Goal: Transaction & Acquisition: Purchase product/service

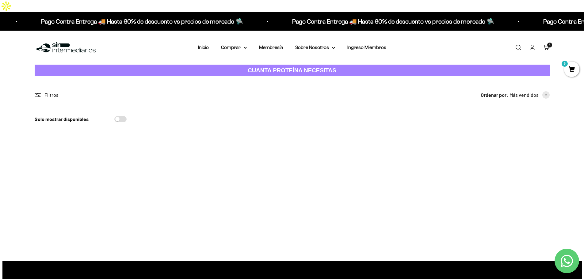
click at [549, 44] on link "Carrito 5 artículos 5" at bounding box center [546, 47] width 7 height 7
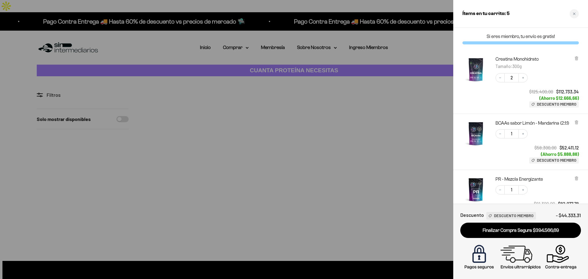
click at [386, 75] on div at bounding box center [294, 139] width 588 height 279
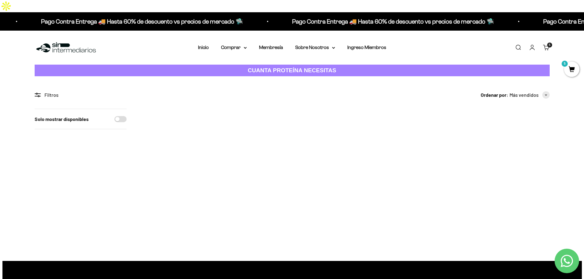
click at [531, 44] on link "Iniciar sesión" at bounding box center [532, 47] width 7 height 7
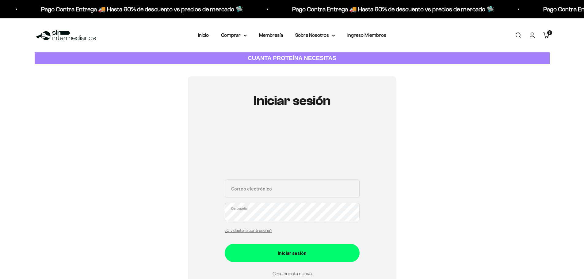
type input "[EMAIL_ADDRESS][DOMAIN_NAME]"
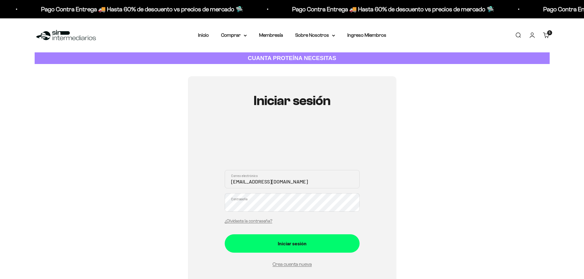
click at [311, 257] on form "juandavilacoz@gmail.com Correo electrónico Contraseña ¿Olvidaste la contraseña?…" at bounding box center [292, 219] width 135 height 98
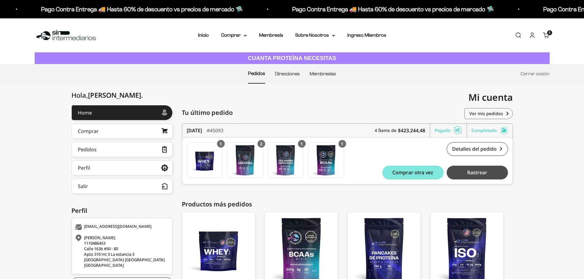
drag, startPoint x: 549, startPoint y: 161, endPoint x: 488, endPoint y: 171, distance: 62.2
click at [547, 161] on div "Hola, Juan Diego . Home Comprar Pedidos Perfil Información personal Direcciones…" at bounding box center [292, 211] width 584 height 213
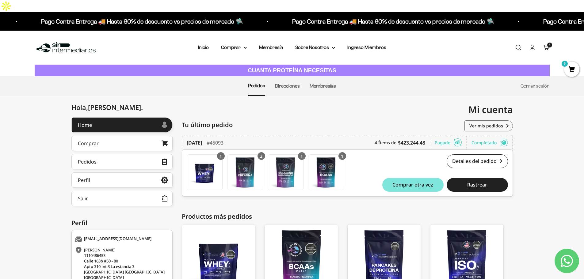
click at [63, 41] on img at bounding box center [66, 47] width 63 height 13
click at [93, 154] on link "Pedidos" at bounding box center [121, 161] width 101 height 15
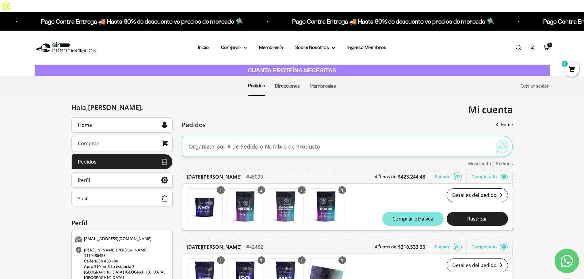
click at [60, 31] on div "Menú Buscar Inicio Comprar Proteínas Ver Todos Whey Iso Vegan Pancakes Pre-Entr…" at bounding box center [292, 48] width 584 height 34
click at [57, 41] on img at bounding box center [66, 47] width 63 height 13
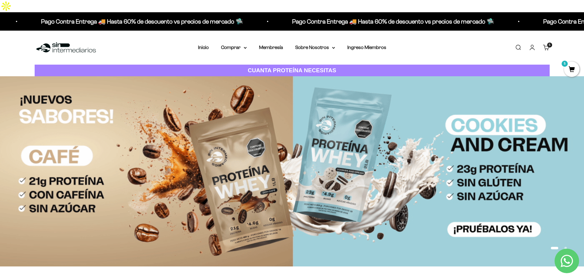
click at [545, 44] on link "Carrito 5 artículos 5" at bounding box center [546, 47] width 7 height 7
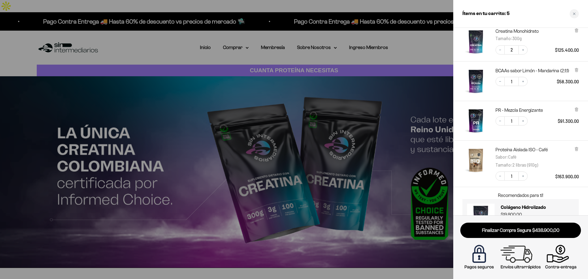
scroll to position [53, 0]
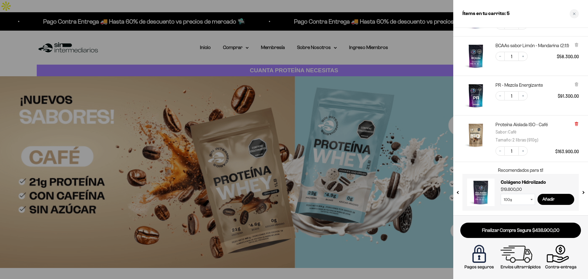
click at [576, 124] on icon at bounding box center [577, 124] width 2 height 3
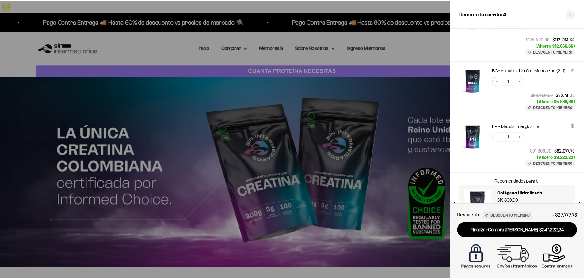
scroll to position [76, 0]
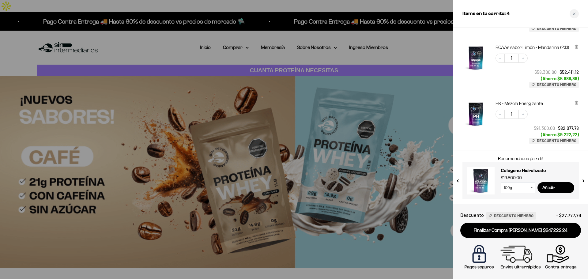
click at [280, 54] on div at bounding box center [294, 139] width 588 height 279
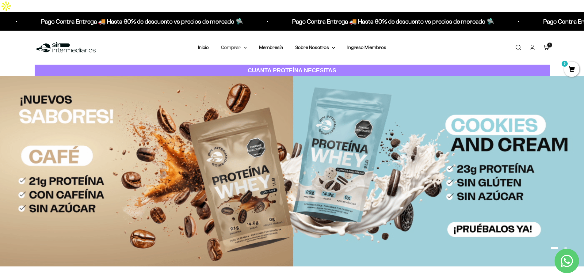
click at [234, 44] on summary "Comprar" at bounding box center [234, 48] width 26 height 8
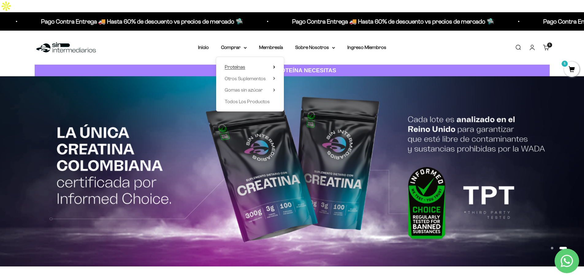
click at [247, 63] on summary "Proteínas" at bounding box center [250, 67] width 51 height 8
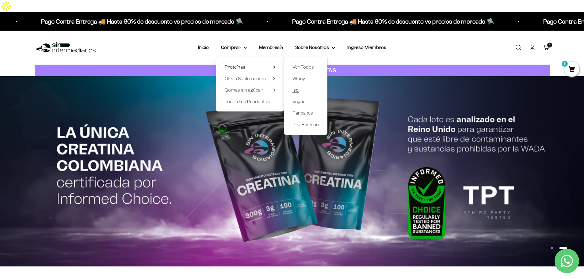
click at [297, 87] on span "Iso" at bounding box center [295, 89] width 6 height 5
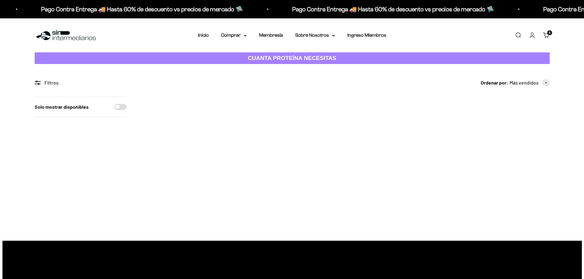
click at [191, 157] on img at bounding box center [179, 135] width 76 height 76
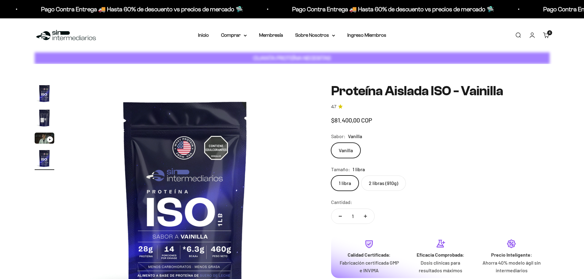
click at [387, 187] on label "2 libras (910g)" at bounding box center [383, 183] width 45 height 15
click at [331, 176] on input "2 libras (910g)" at bounding box center [331, 175] width 0 height 0
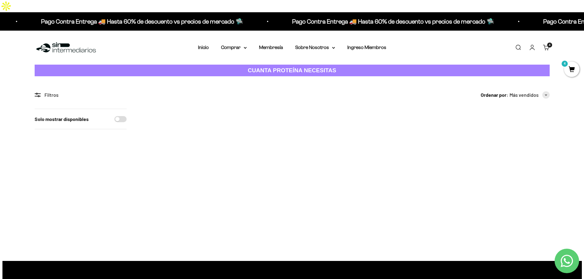
click at [189, 147] on img at bounding box center [179, 147] width 76 height 76
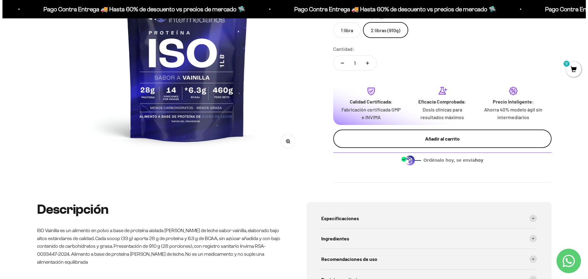
scroll to position [177, 0]
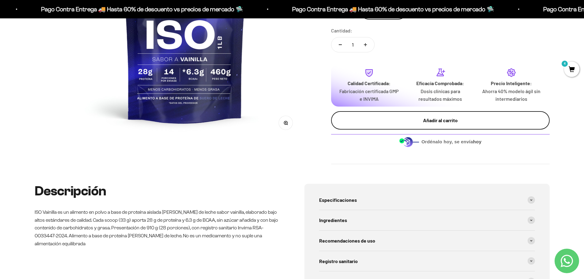
click at [445, 120] on div "Añadir al carrito" at bounding box center [440, 120] width 194 height 8
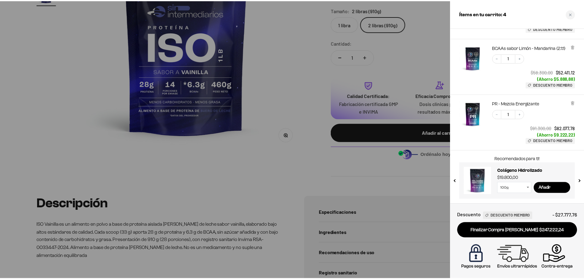
scroll to position [147, 0]
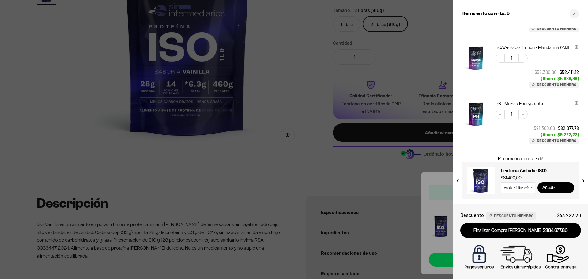
click at [330, 175] on div at bounding box center [294, 139] width 588 height 279
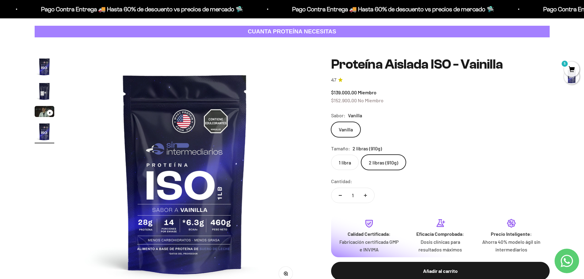
scroll to position [0, 0]
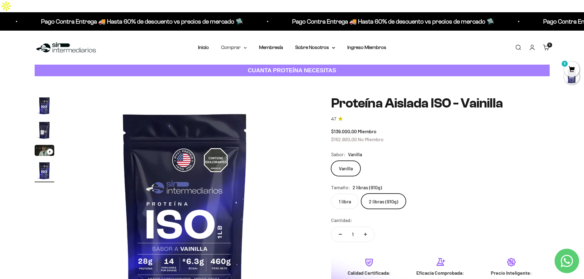
click at [243, 44] on summary "Comprar" at bounding box center [234, 48] width 26 height 8
click at [241, 64] on span "Proteínas" at bounding box center [235, 66] width 21 height 5
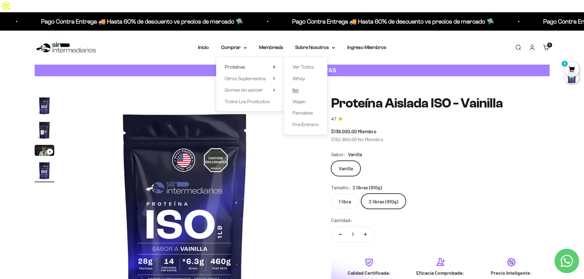
click at [297, 86] on span "Iso" at bounding box center [295, 90] width 6 height 8
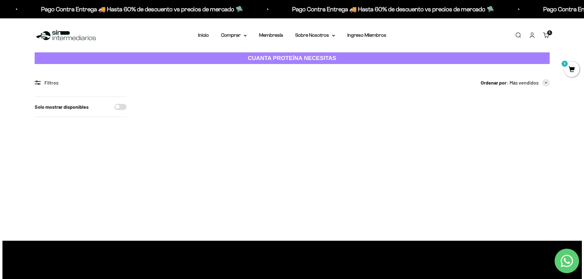
click at [428, 117] on img at bounding box center [428, 135] width 76 height 76
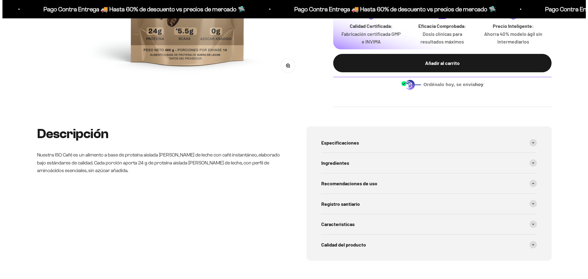
scroll to position [148, 0]
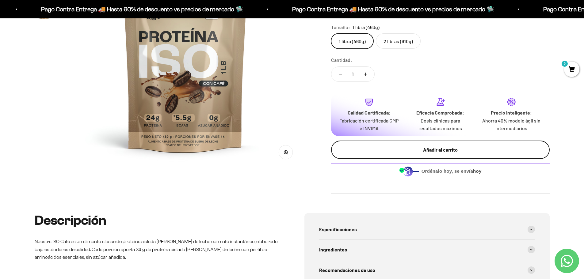
click at [425, 154] on button "Añadir al carrito" at bounding box center [440, 150] width 219 height 18
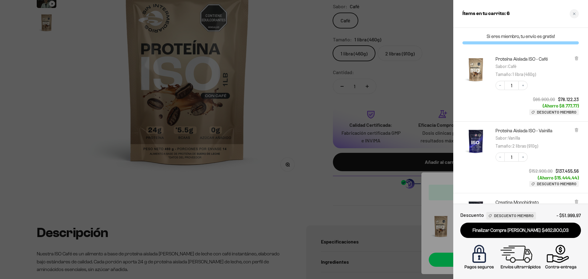
scroll to position [219, 0]
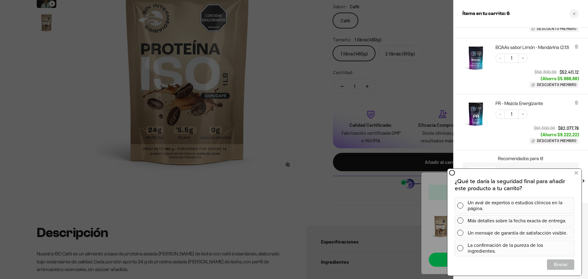
drag, startPoint x: 576, startPoint y: 172, endPoint x: 569, endPoint y: 175, distance: 8.1
click at [576, 172] on icon at bounding box center [576, 173] width 3 height 8
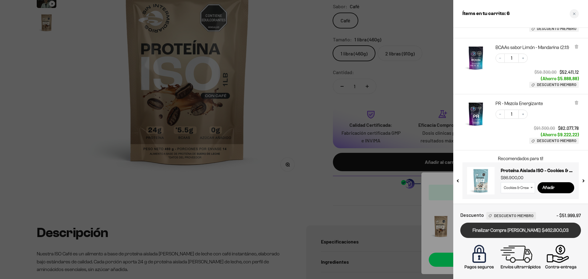
click at [548, 228] on link "Finalizar Compra Segura $462.800,03" at bounding box center [521, 231] width 121 height 16
